Goal: Task Accomplishment & Management: Use online tool/utility

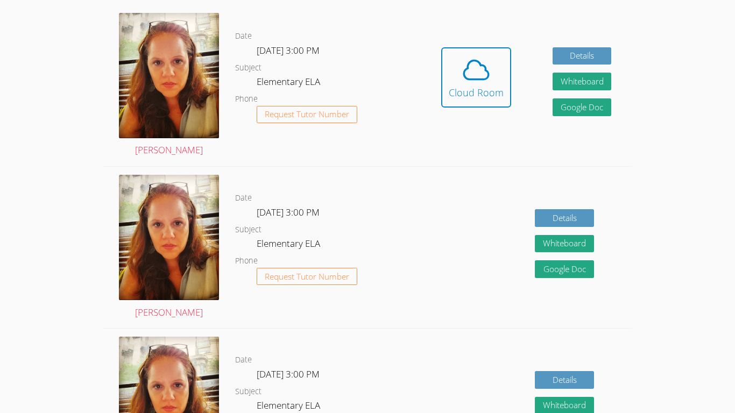
scroll to position [324, 0]
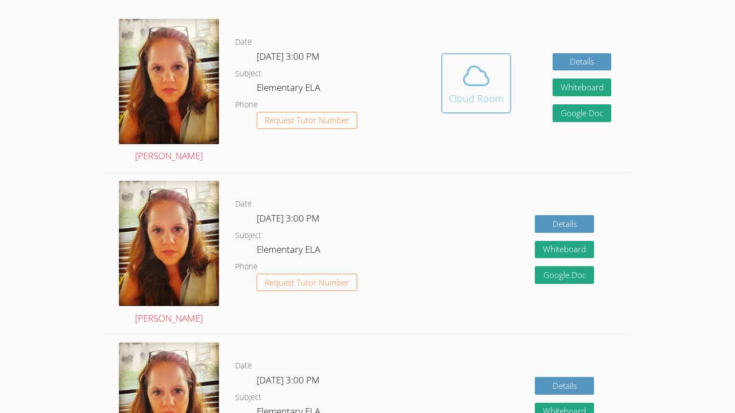
click at [496, 106] on button "Cloud Room" at bounding box center [476, 83] width 70 height 60
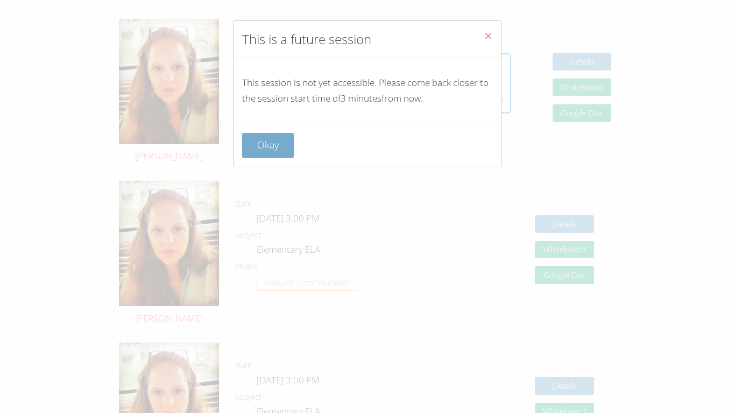
click at [257, 156] on button "Okay" at bounding box center [268, 145] width 52 height 25
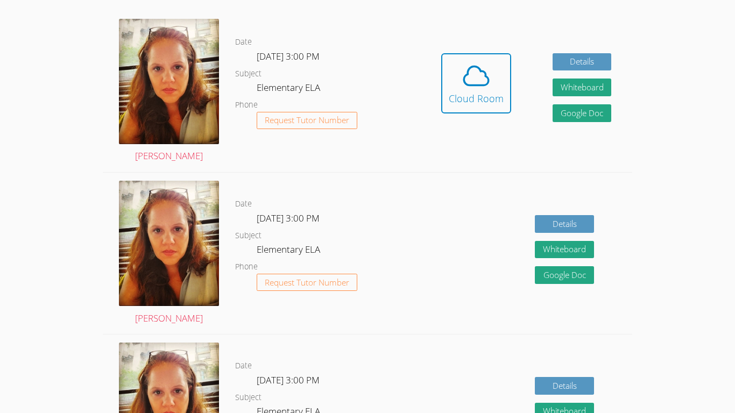
click at [423, 250] on div "Details Whiteboard Hidden Google Doc" at bounding box center [525, 253] width 211 height 161
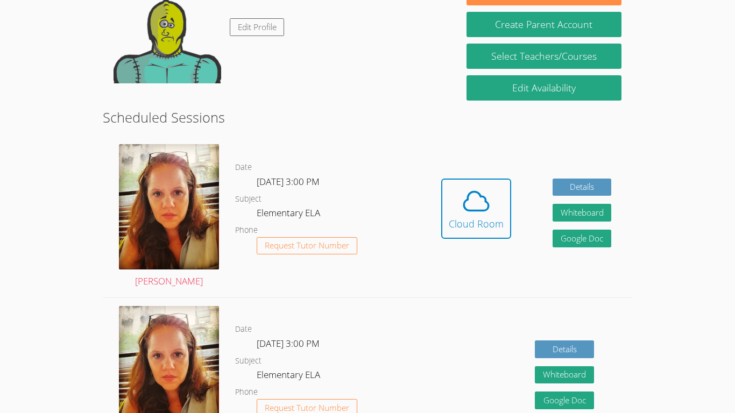
scroll to position [190, 0]
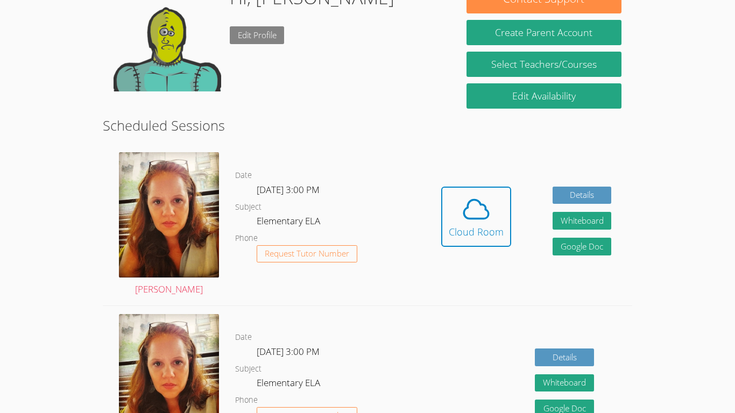
click at [266, 35] on link "Edit Profile" at bounding box center [257, 35] width 55 height 18
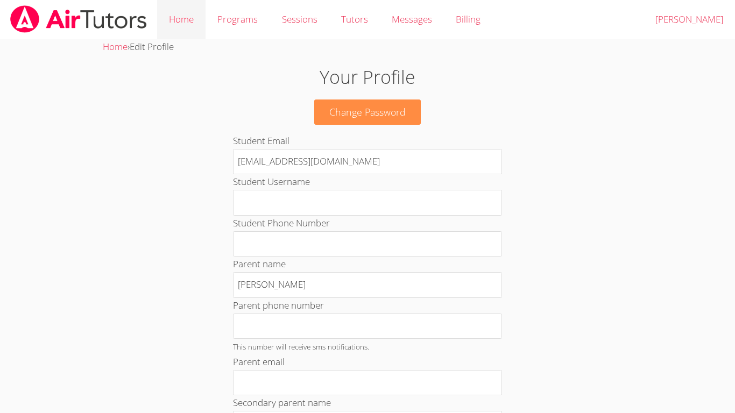
click at [195, 26] on link "Home" at bounding box center [181, 19] width 48 height 39
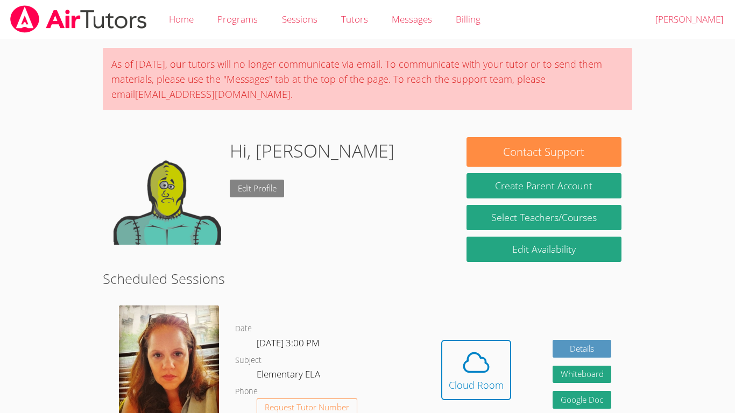
click at [254, 191] on link "Edit Profile" at bounding box center [257, 189] width 55 height 18
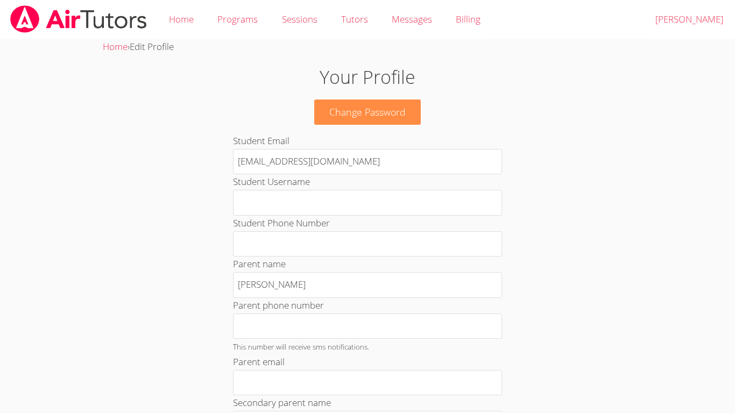
scroll to position [495, 0]
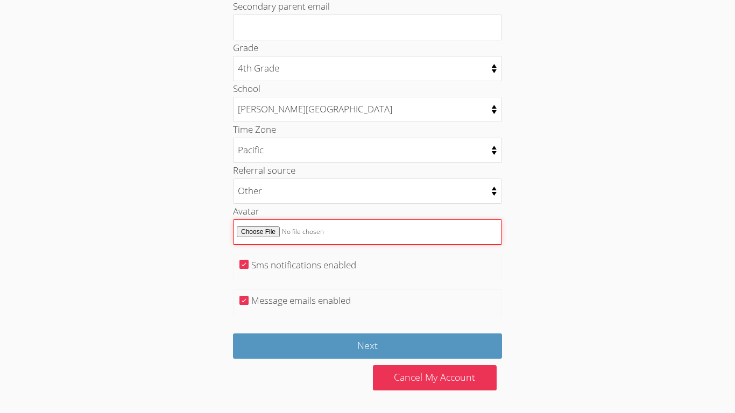
click at [254, 230] on input "Avatar" at bounding box center [367, 231] width 269 height 25
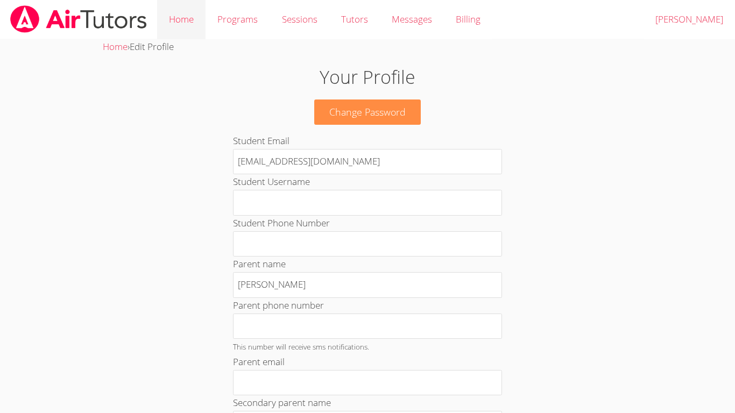
click at [190, 27] on link "Home" at bounding box center [181, 19] width 48 height 39
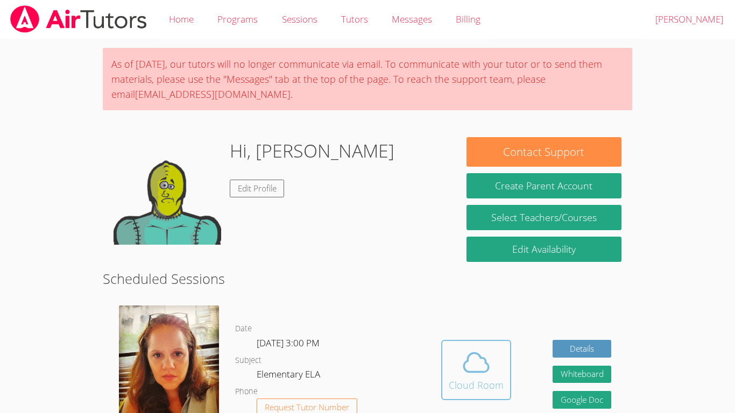
click at [484, 356] on icon at bounding box center [476, 362] width 30 height 30
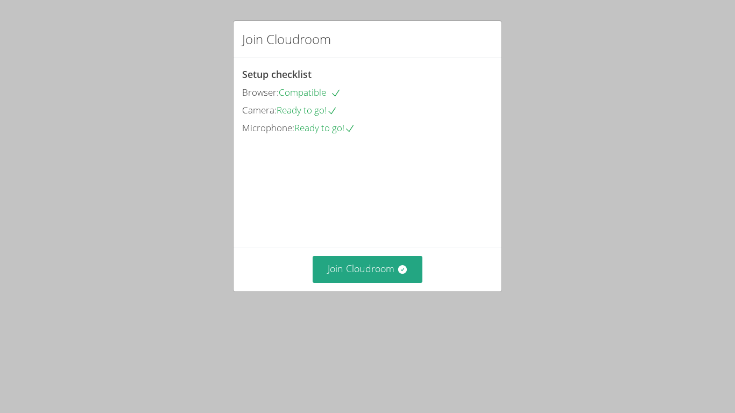
click at [372, 291] on div "Join Cloudroom" at bounding box center [367, 269] width 268 height 44
click at [366, 282] on button "Join Cloudroom" at bounding box center [368, 269] width 110 height 26
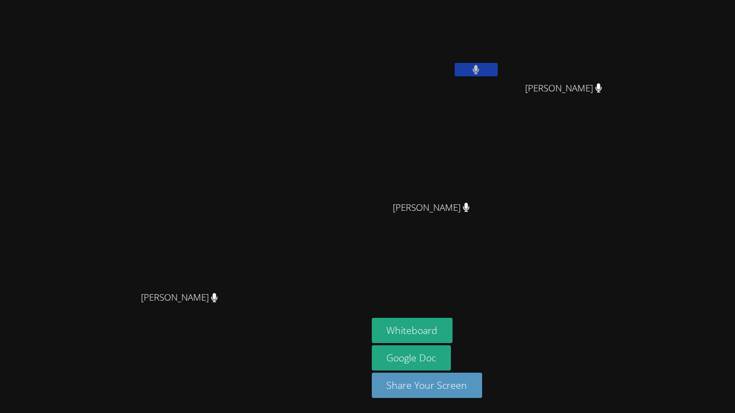
click at [498, 72] on button at bounding box center [476, 69] width 43 height 13
click at [498, 75] on button at bounding box center [476, 69] width 43 height 13
click at [479, 69] on icon at bounding box center [476, 69] width 6 height 9
click at [481, 72] on icon at bounding box center [475, 69] width 11 height 9
click at [500, 82] on div "[PERSON_NAME]" at bounding box center [436, 61] width 128 height 115
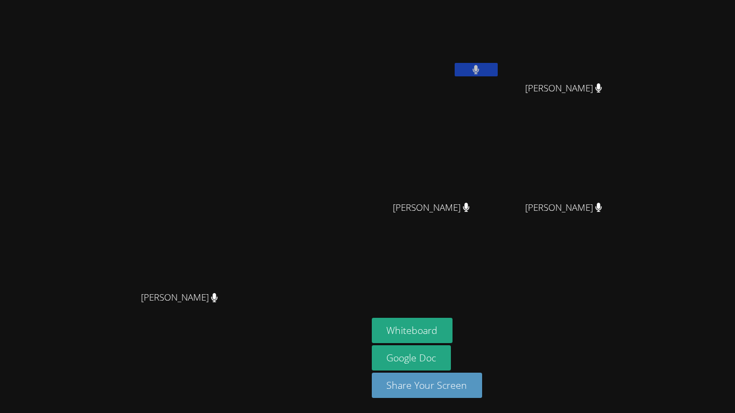
click at [498, 74] on button at bounding box center [476, 69] width 43 height 13
click at [498, 63] on button at bounding box center [476, 69] width 43 height 13
click at [500, 61] on video at bounding box center [436, 40] width 128 height 72
click at [498, 76] on button at bounding box center [476, 69] width 43 height 13
click at [498, 74] on button at bounding box center [476, 69] width 43 height 13
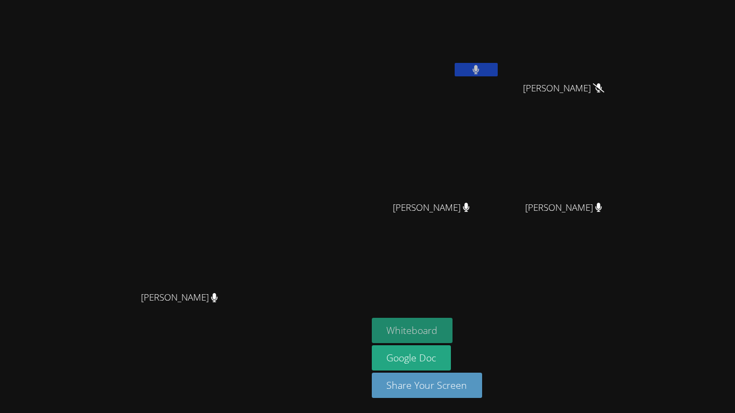
click at [453, 330] on button "Whiteboard" at bounding box center [412, 330] width 81 height 25
click at [372, 318] on button "Whiteboard" at bounding box center [412, 330] width 81 height 25
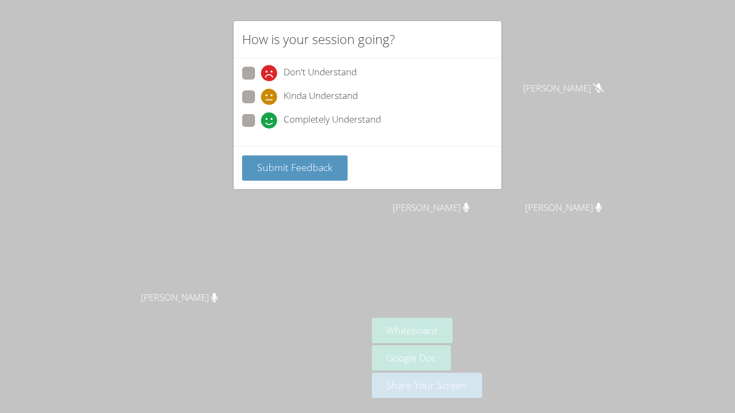
click at [263, 116] on icon at bounding box center [269, 120] width 16 height 16
click at [263, 116] on input "Completely Understand" at bounding box center [265, 118] width 9 height 9
radio input "true"
click at [310, 175] on button "Submit Feedback" at bounding box center [294, 167] width 105 height 25
